Goal: Task Accomplishment & Management: Manage account settings

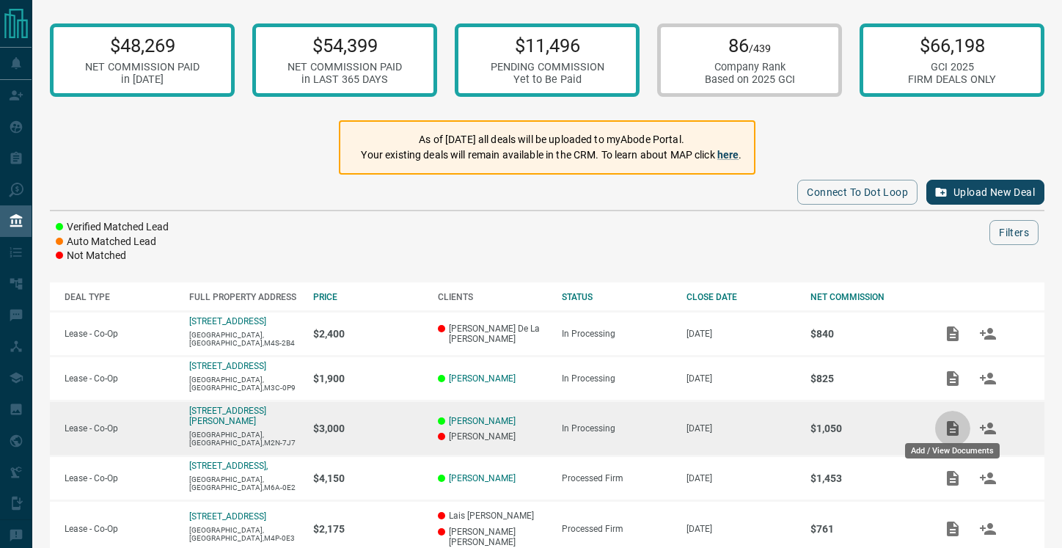
click at [953, 428] on icon "Add / View Documents" at bounding box center [953, 428] width 12 height 15
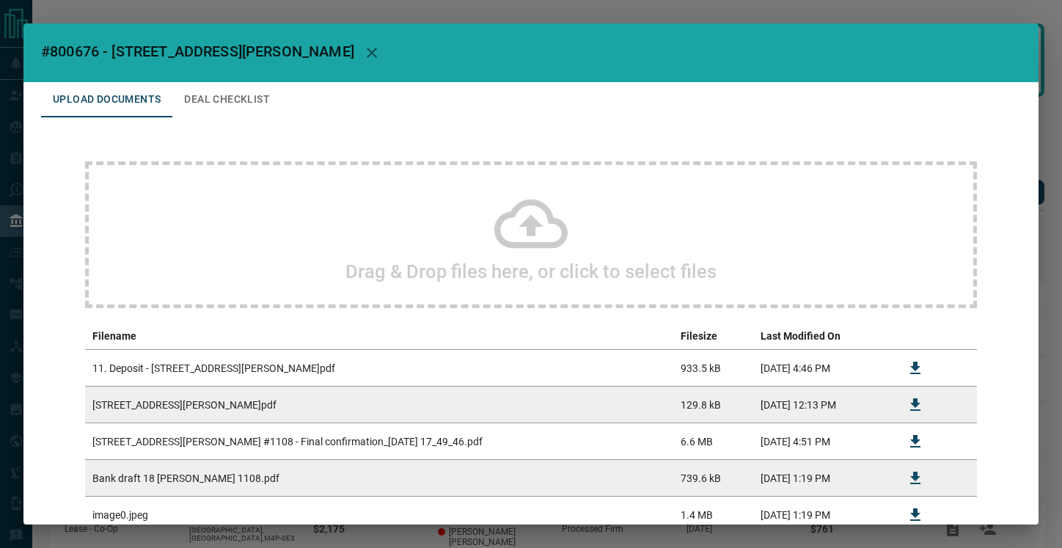
click at [502, 218] on icon at bounding box center [530, 223] width 73 height 49
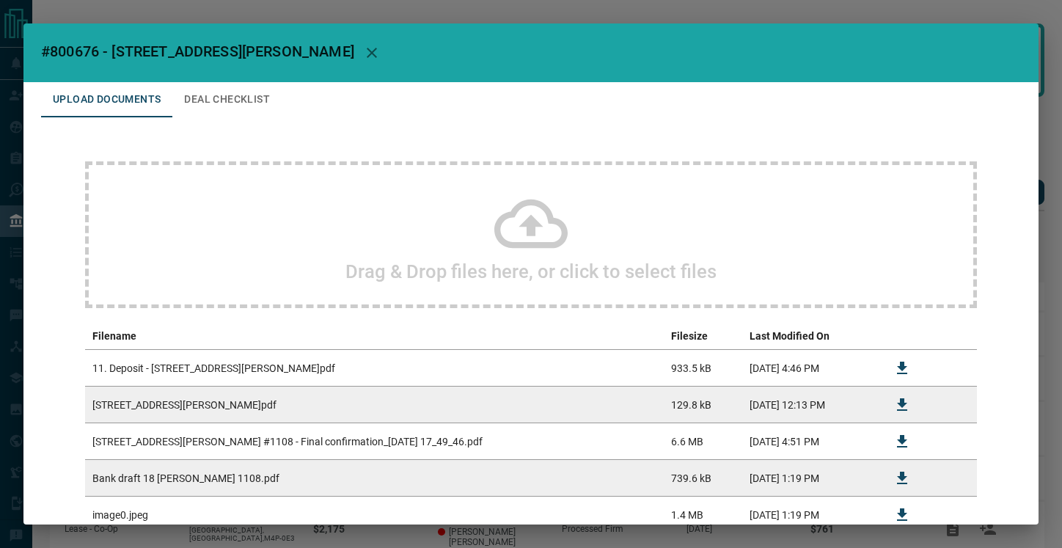
scroll to position [177, 0]
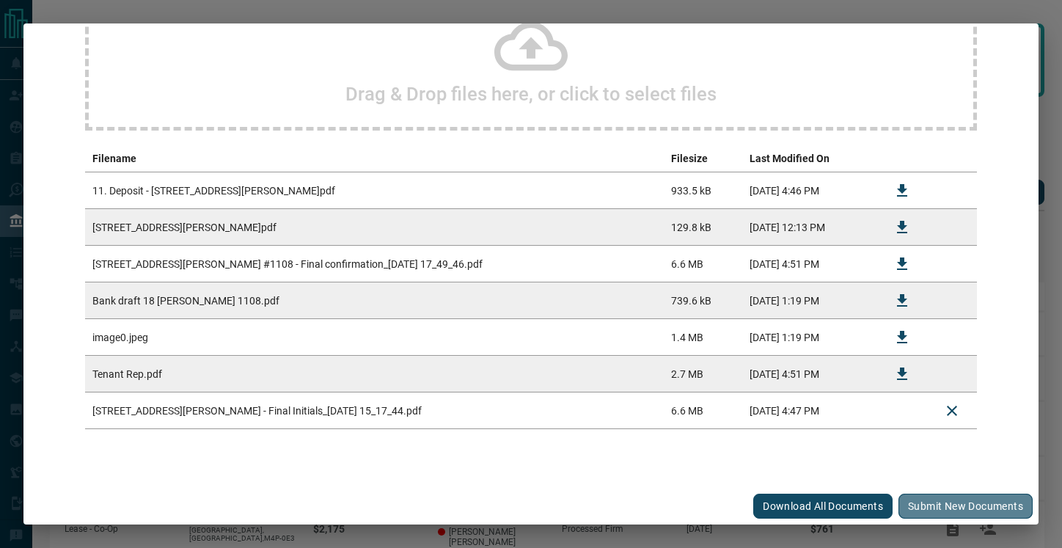
click at [931, 502] on button "Submit new documents" at bounding box center [965, 505] width 134 height 25
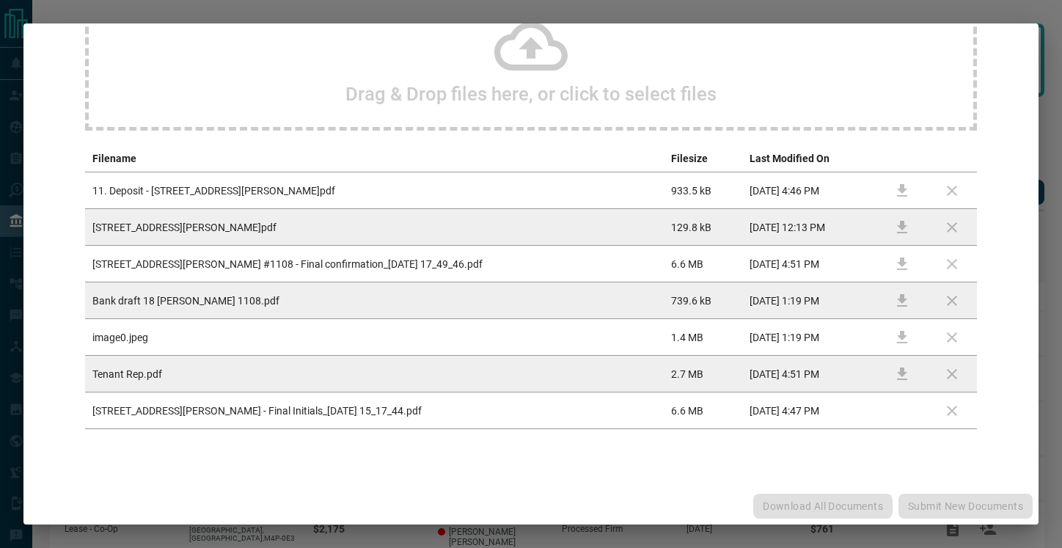
click at [1049, 131] on div "#800676 - [STREET_ADDRESS][PERSON_NAME],1108 Upload Documents Deal Checklist Dr…" at bounding box center [531, 274] width 1062 height 548
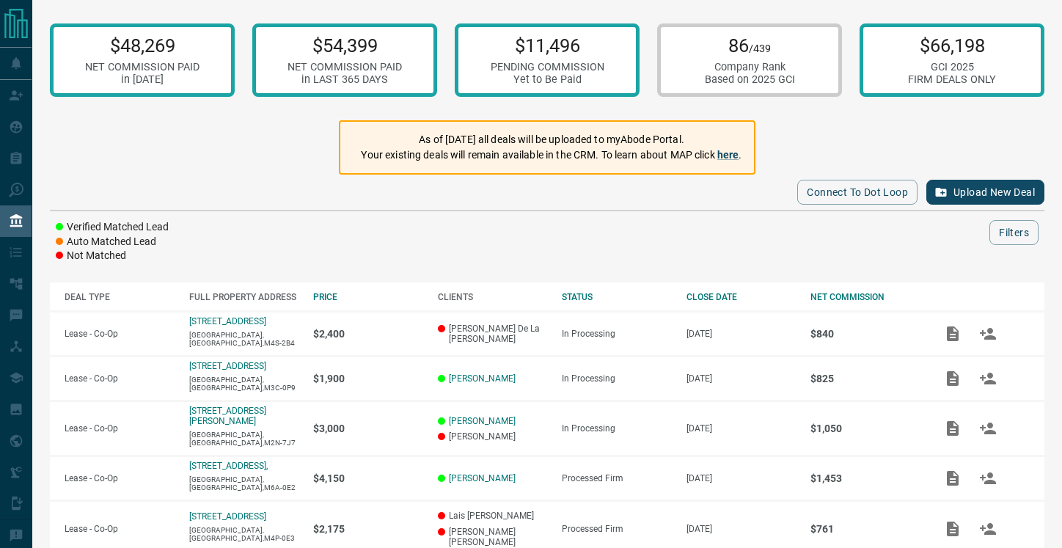
scroll to position [0, 0]
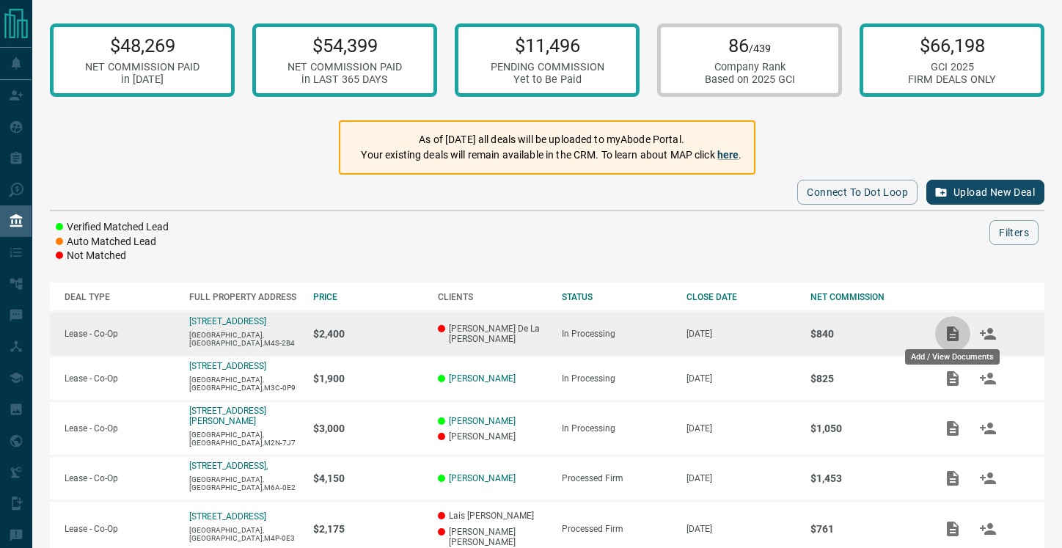
click at [947, 333] on icon "Add / View Documents" at bounding box center [953, 333] width 12 height 15
click at [950, 337] on icon "Add / View Documents" at bounding box center [953, 334] width 18 height 18
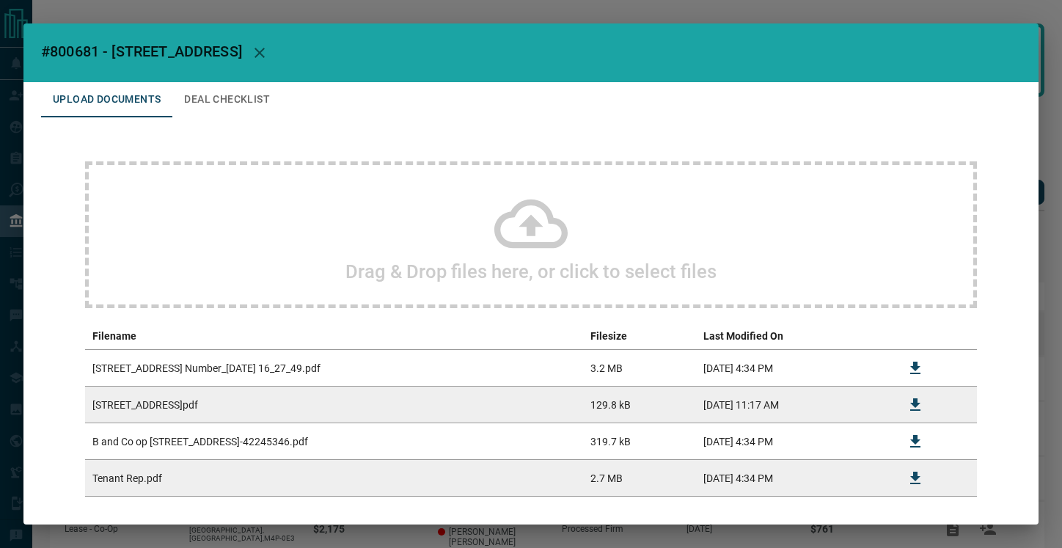
click at [950, 334] on div "#800681 - [STREET_ADDRESS] Upload Documents Deal Checklist Drag & Drop files he…" at bounding box center [531, 274] width 1062 height 548
click at [521, 219] on icon at bounding box center [530, 223] width 73 height 73
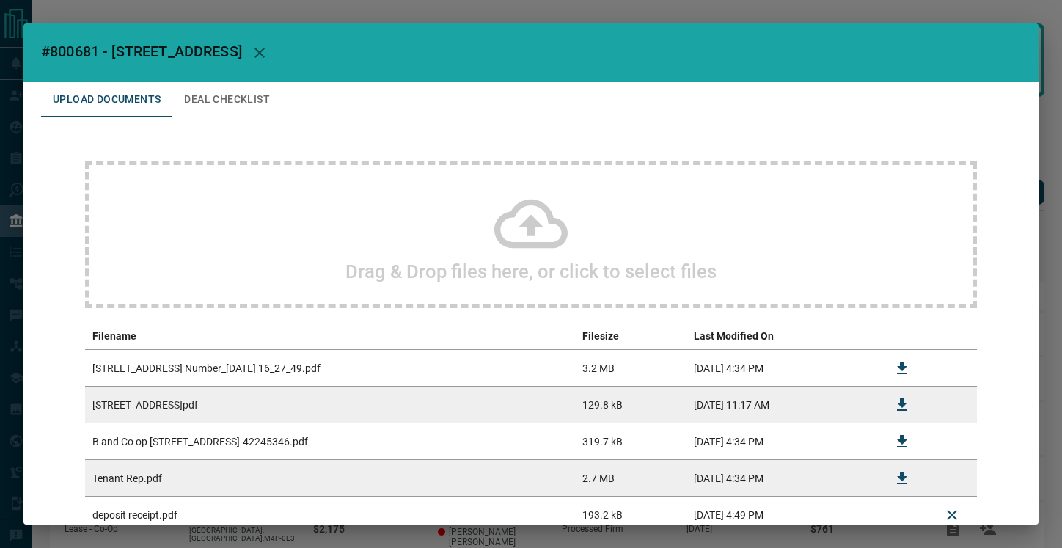
scroll to position [104, 0]
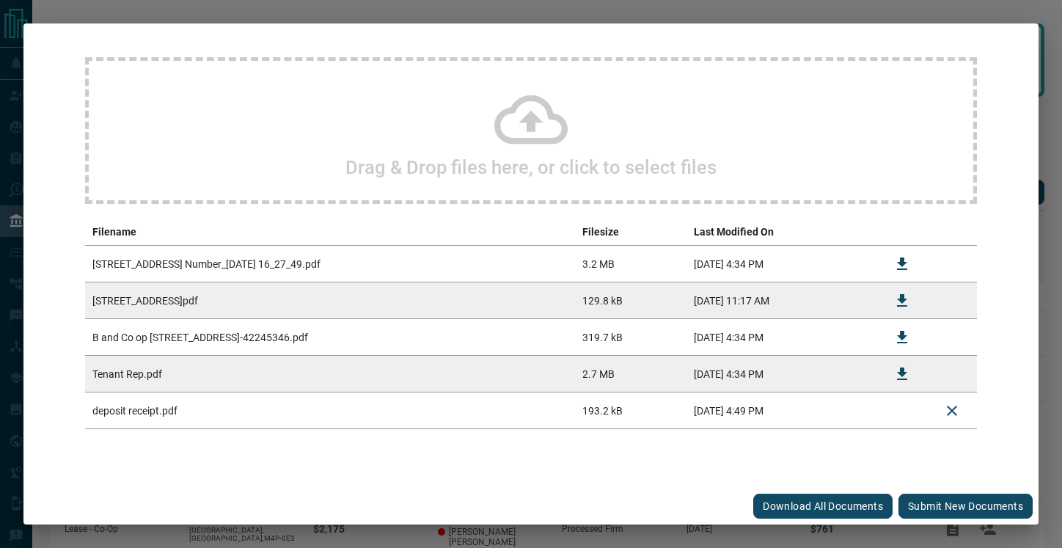
click at [952, 500] on button "Submit new documents" at bounding box center [965, 505] width 134 height 25
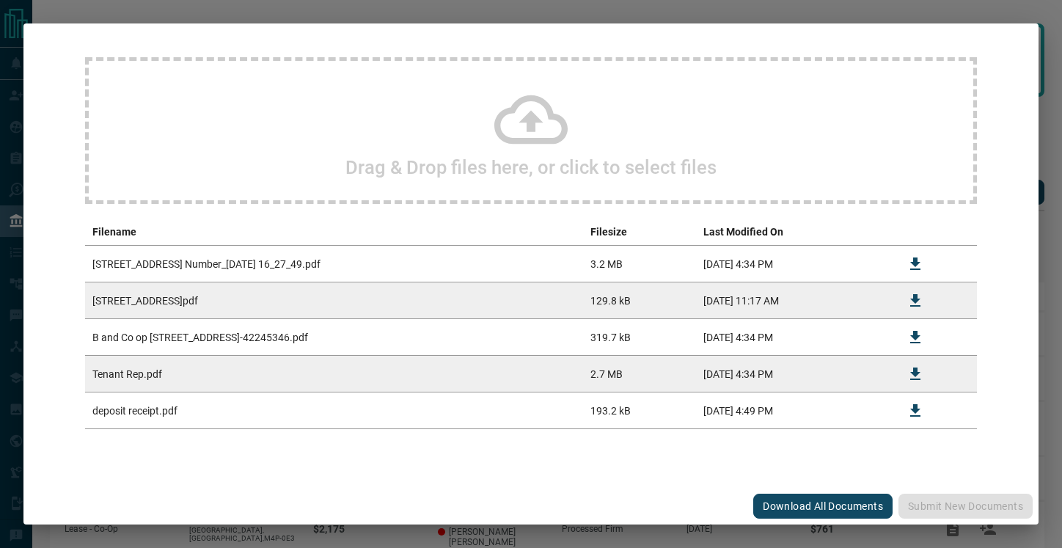
click at [1046, 278] on div "#800681 - [STREET_ADDRESS] Upload Documents Deal Checklist Drag & Drop files he…" at bounding box center [531, 274] width 1062 height 548
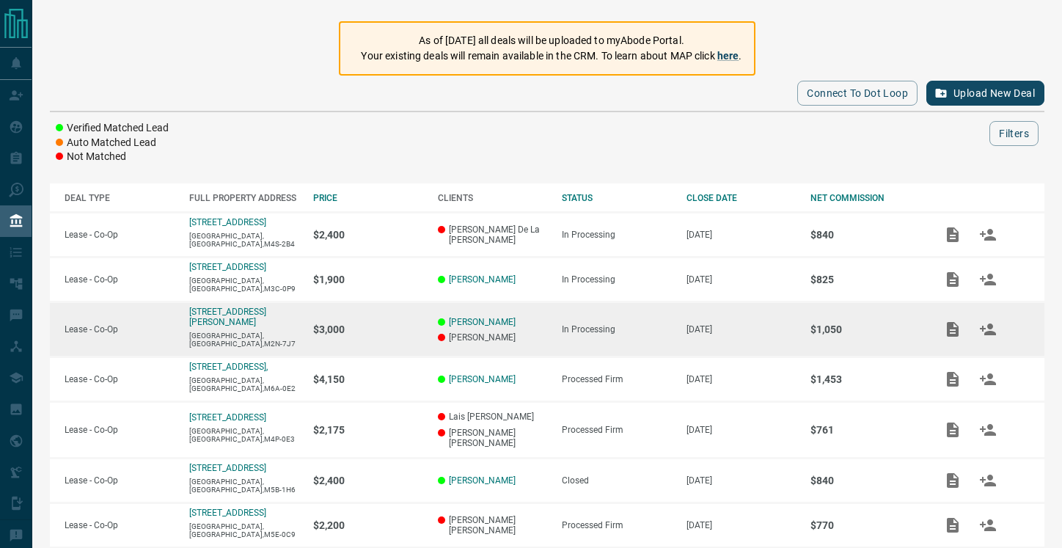
scroll to position [100, 0]
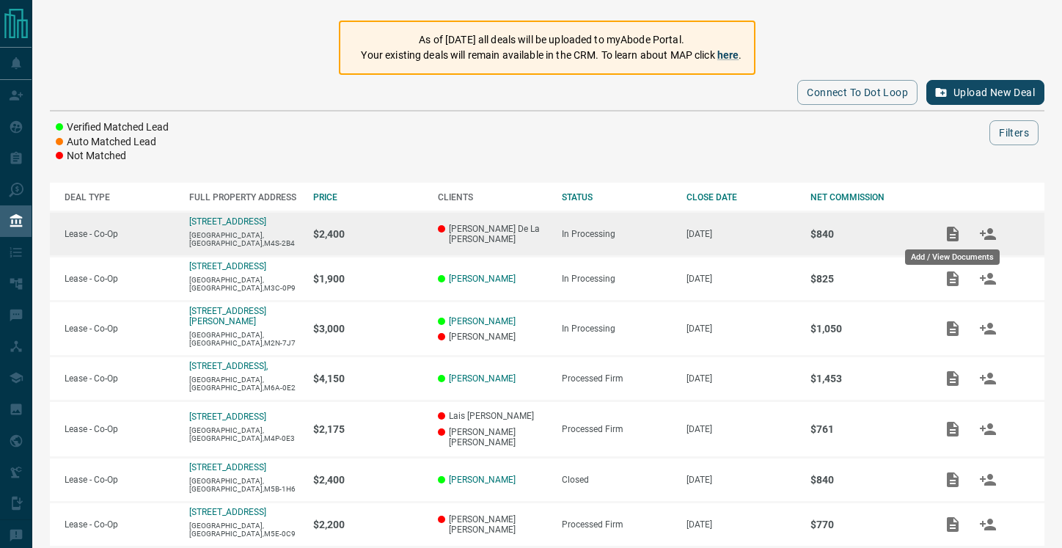
click at [950, 237] on icon "Add / View Documents" at bounding box center [953, 234] width 18 height 18
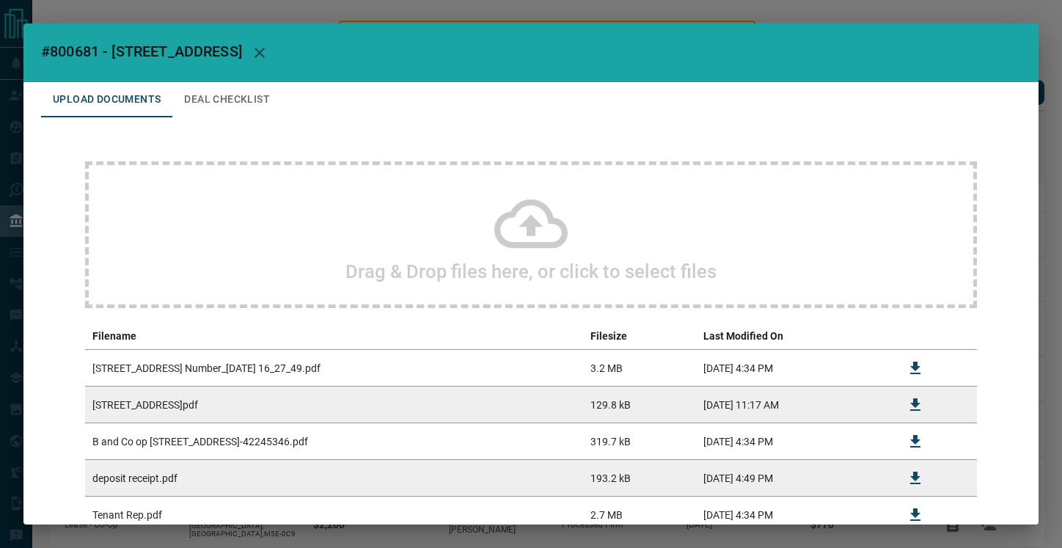
click at [525, 221] on icon at bounding box center [530, 223] width 73 height 49
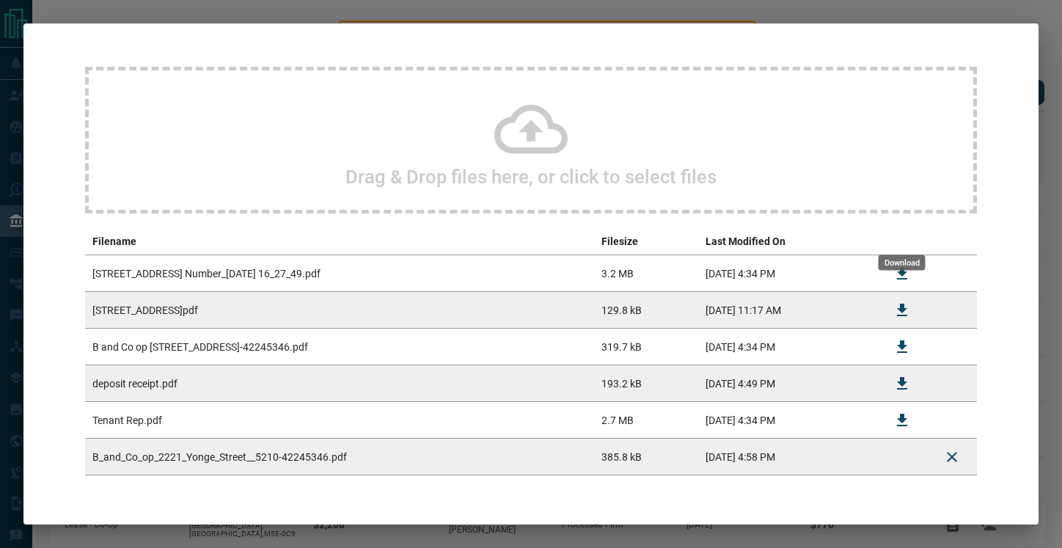
scroll to position [141, 0]
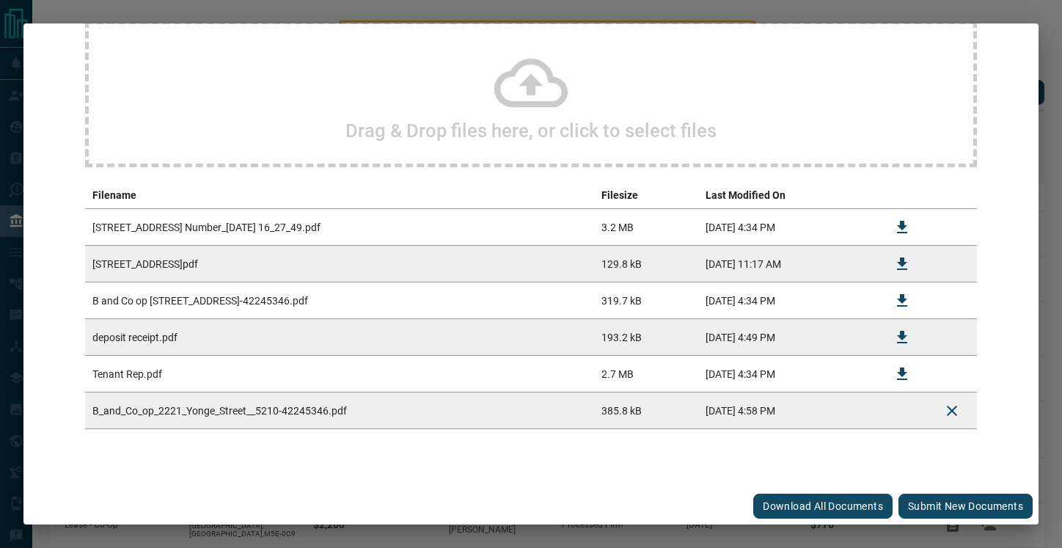
click at [979, 502] on button "Submit new documents" at bounding box center [965, 505] width 134 height 25
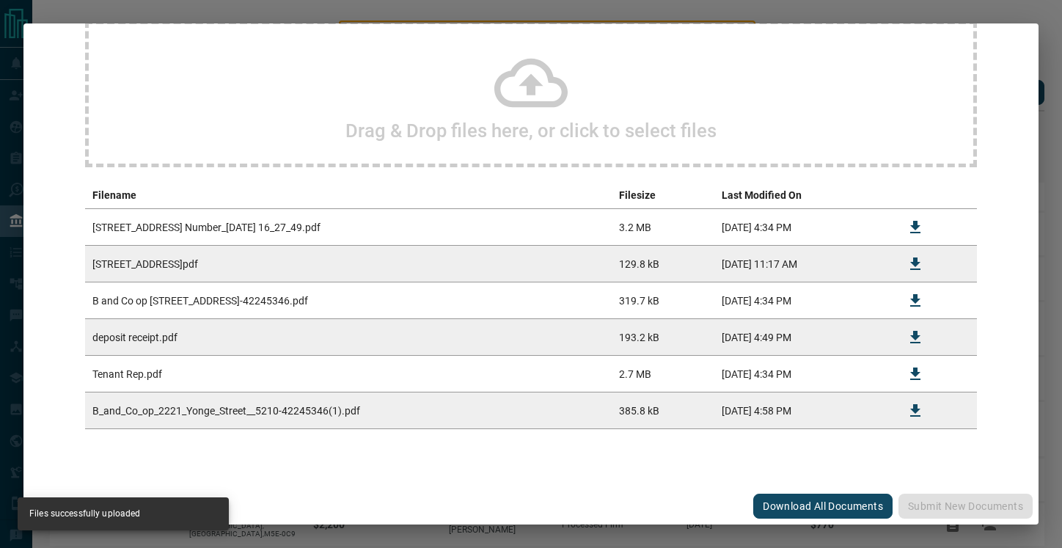
click at [1048, 331] on div "#800681 - [STREET_ADDRESS] Upload Documents Deal Checklist Drag & Drop files he…" at bounding box center [531, 274] width 1062 height 548
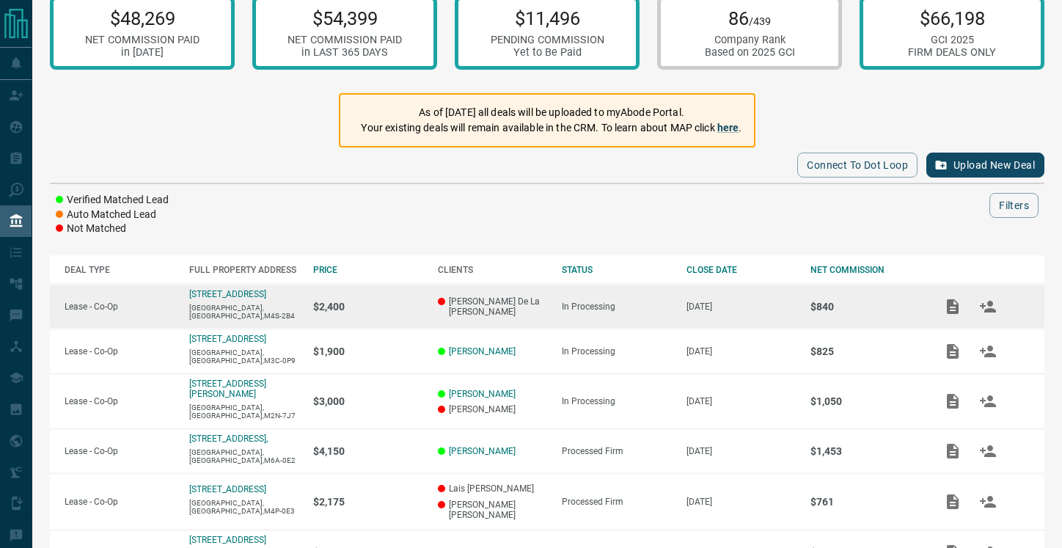
scroll to position [0, 0]
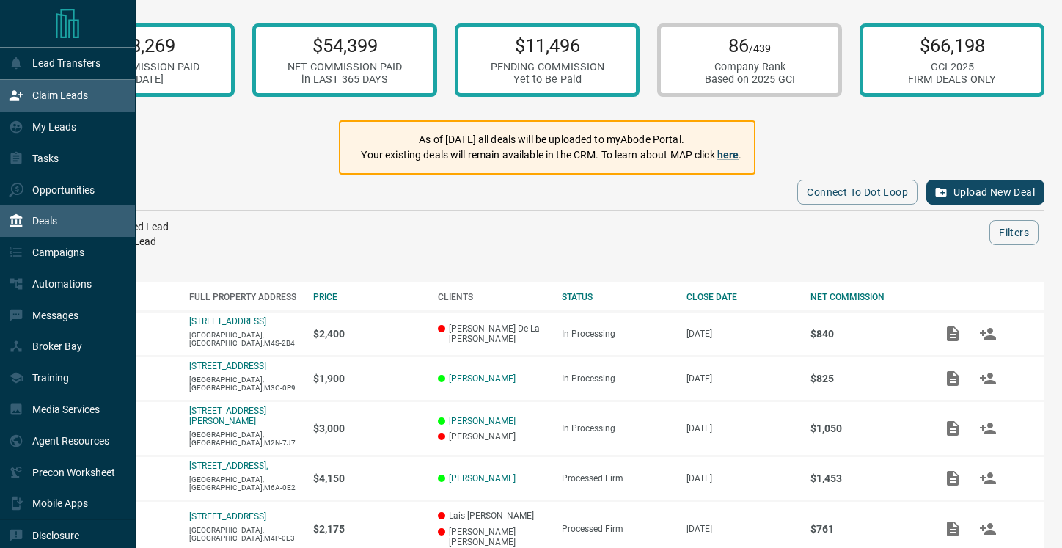
click at [26, 101] on div "Claim Leads" at bounding box center [48, 96] width 79 height 24
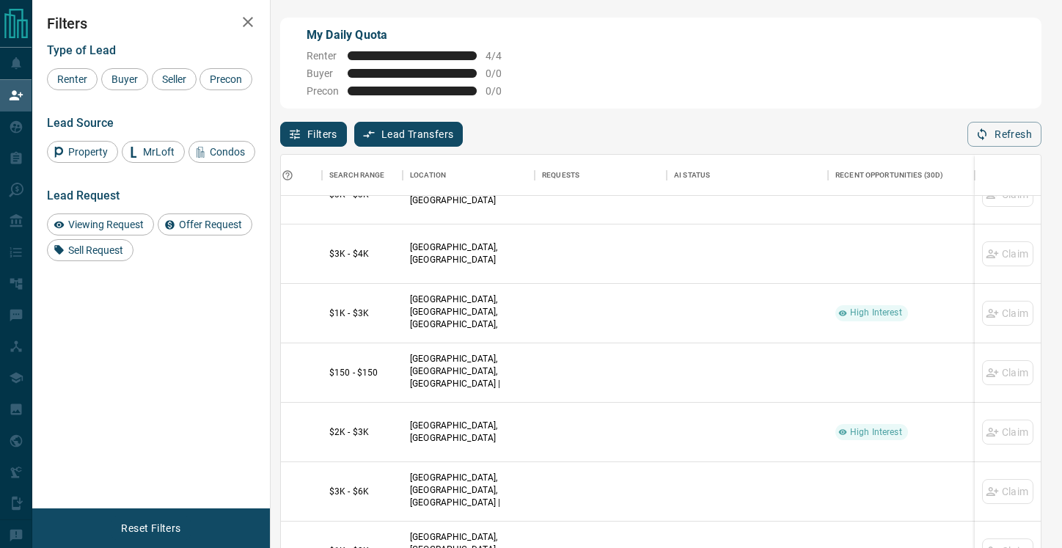
scroll to position [163, 0]
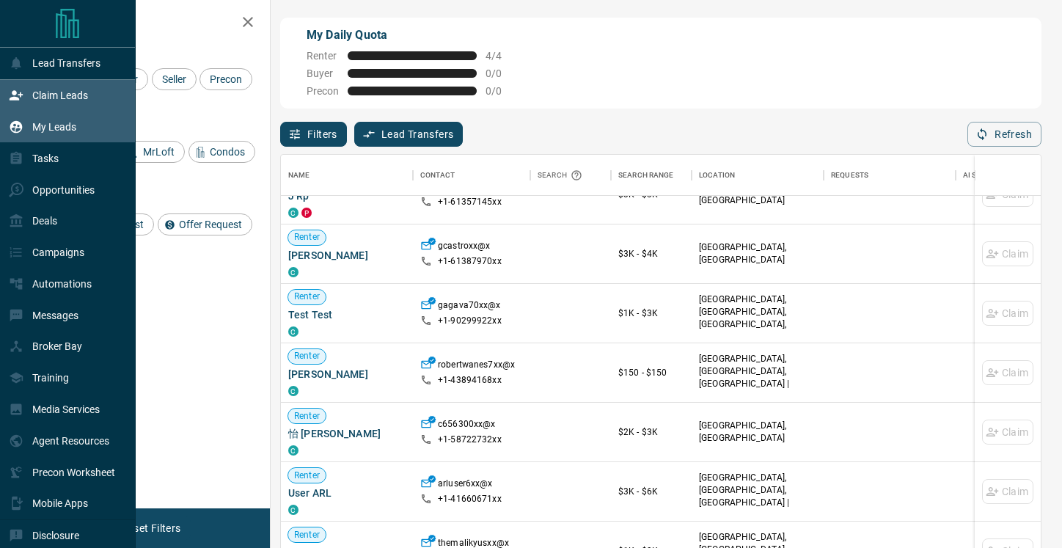
click at [38, 131] on p "My Leads" at bounding box center [54, 127] width 44 height 12
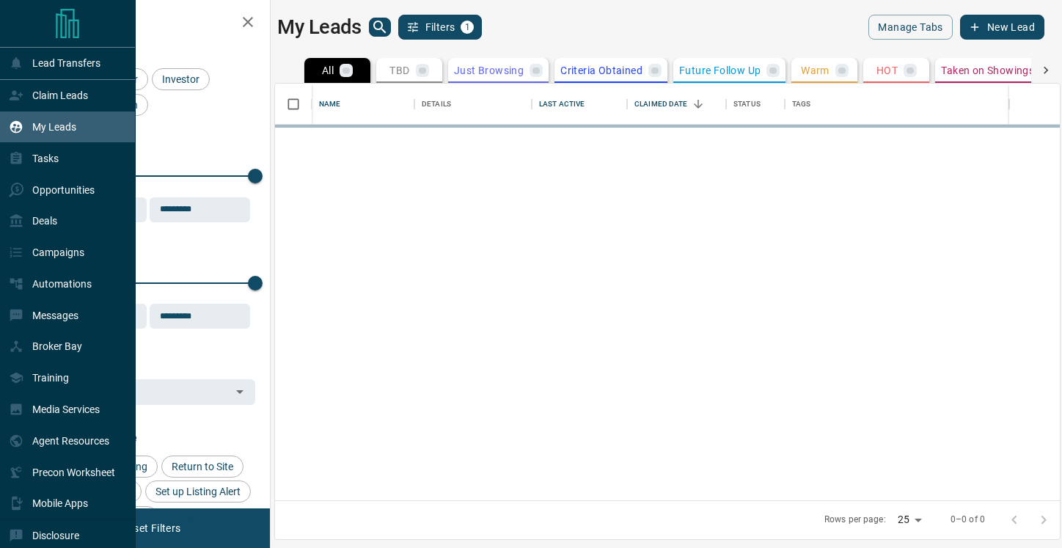
scroll to position [417, 785]
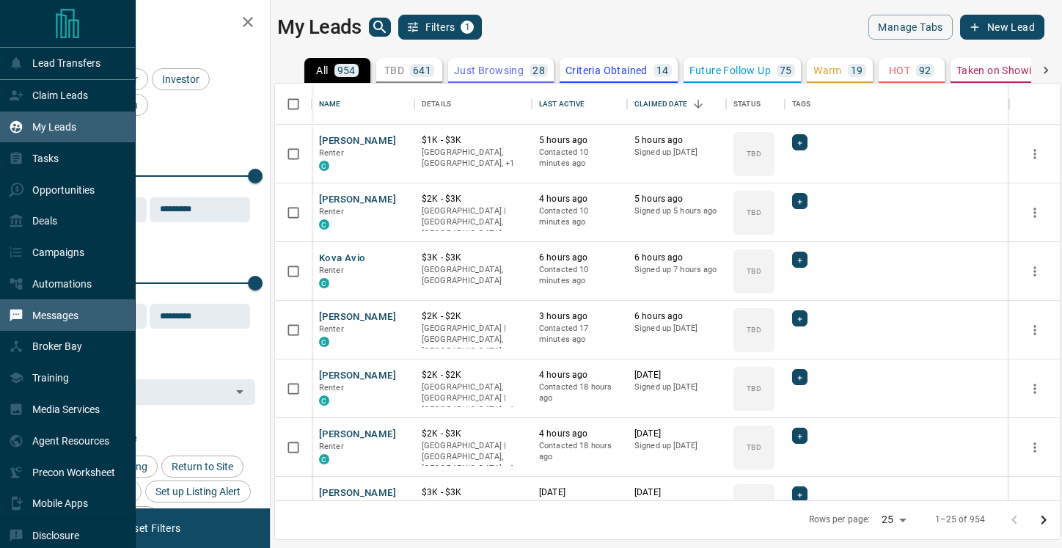
click at [65, 312] on p "Messages" at bounding box center [55, 315] width 46 height 12
